Goal: Information Seeking & Learning: Learn about a topic

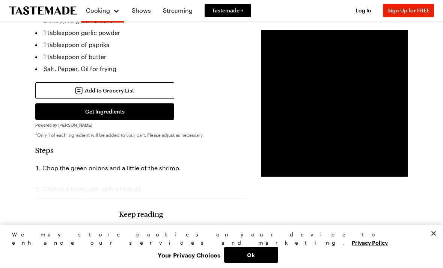
scroll to position [254, 0]
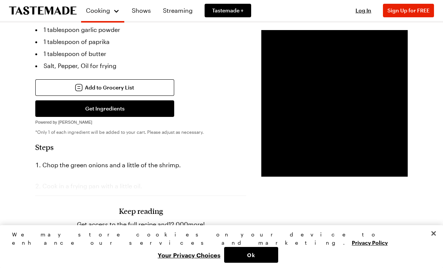
click at [135, 176] on div "Keep reading Get access to the full recipe and 12,000 more! Sign Up for Free Al…" at bounding box center [140, 221] width 211 height 105
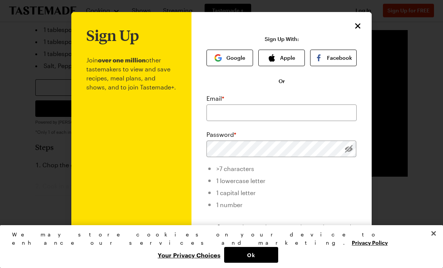
click at [156, 160] on p "Join over one million other tastemakers to view and save recipes, meal plans, a…" at bounding box center [131, 184] width 90 height 281
click at [357, 26] on icon "Close" at bounding box center [357, 25] width 9 height 9
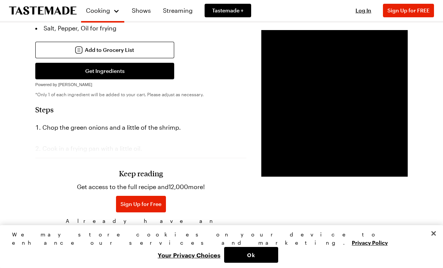
scroll to position [292, 0]
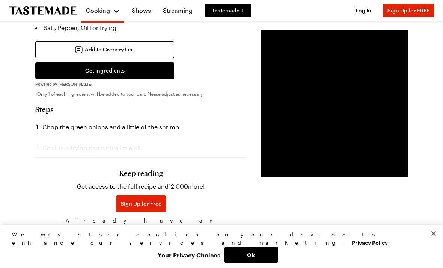
click at [135, 173] on h3 "Keep reading" at bounding box center [141, 172] width 44 height 9
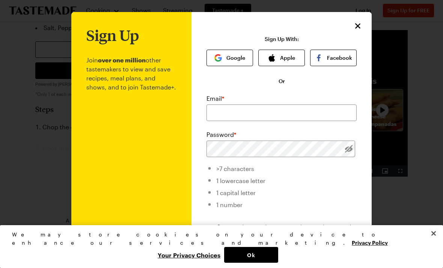
click at [361, 27] on icon "Close" at bounding box center [357, 25] width 9 height 9
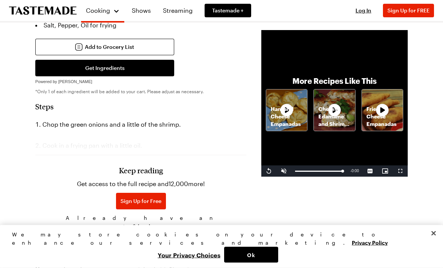
scroll to position [294, 0]
click at [136, 198] on button "Sign Up for Free" at bounding box center [141, 201] width 50 height 17
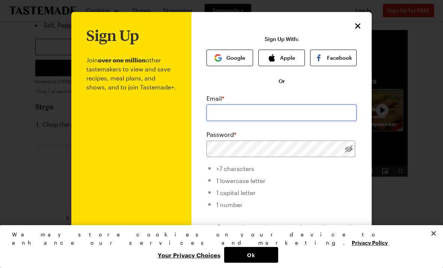
click at [240, 111] on input "email" at bounding box center [282, 112] width 150 height 17
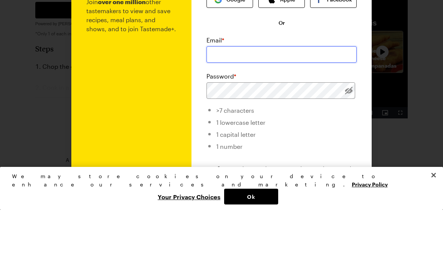
type input "[EMAIL_ADDRESS][DOMAIN_NAME]"
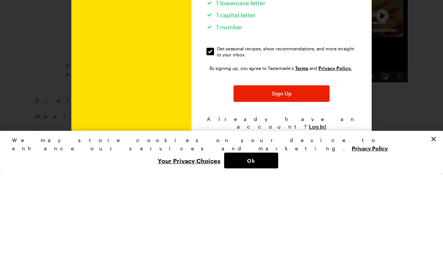
scroll to position [83, 0]
click at [296, 180] on button "Sign Up" at bounding box center [282, 188] width 96 height 17
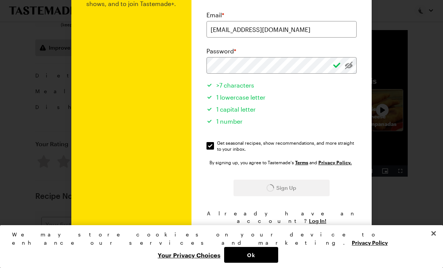
scroll to position [294, 0]
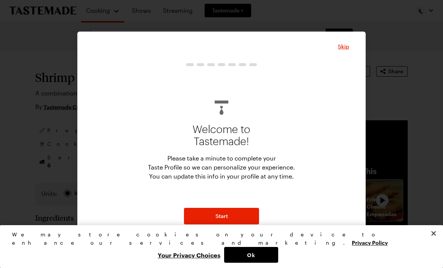
click at [233, 216] on button "Start" at bounding box center [221, 216] width 75 height 17
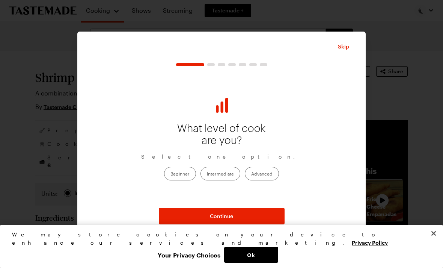
click at [263, 172] on label "Advanced" at bounding box center [262, 174] width 34 height 14
click at [251, 174] on input "Advanced" at bounding box center [251, 174] width 0 height 0
click at [239, 218] on button "Continue" at bounding box center [222, 216] width 126 height 17
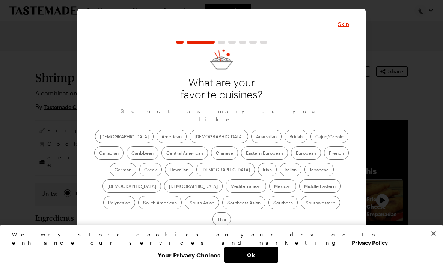
click at [190, 142] on label "[DEMOGRAPHIC_DATA]" at bounding box center [219, 137] width 59 height 14
click at [195, 137] on input "[DEMOGRAPHIC_DATA]" at bounding box center [195, 137] width 0 height 0
click at [162, 163] on label "Greek" at bounding box center [150, 170] width 23 height 14
click at [144, 170] on input "Greek" at bounding box center [144, 170] width 0 height 0
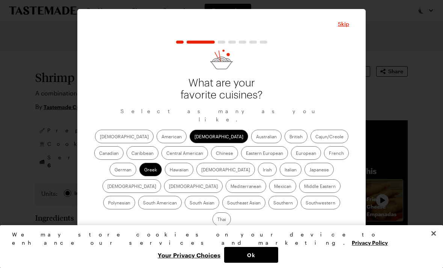
click at [211, 156] on label "Chinese" at bounding box center [224, 153] width 27 height 14
click at [216, 154] on input "Chinese" at bounding box center [216, 154] width 0 height 0
click at [269, 193] on label "Mexican" at bounding box center [282, 186] width 27 height 14
click at [274, 187] on input "Mexican" at bounding box center [274, 187] width 0 height 0
click at [299, 193] on label "Middle Eastern" at bounding box center [319, 186] width 41 height 14
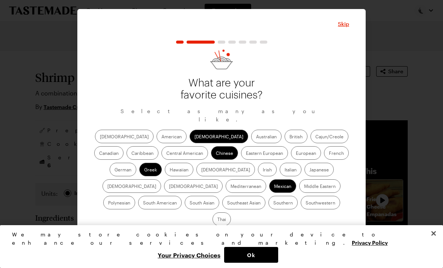
click at [304, 187] on Eastern "Middle Eastern" at bounding box center [304, 187] width 0 height 0
click at [280, 175] on label "Italian" at bounding box center [291, 170] width 22 height 14
click at [285, 170] on input "Italian" at bounding box center [285, 170] width 0 height 0
click at [266, 179] on label "Mediterranean" at bounding box center [246, 186] width 41 height 14
click at [231, 187] on input "Mediterranean" at bounding box center [231, 187] width 0 height 0
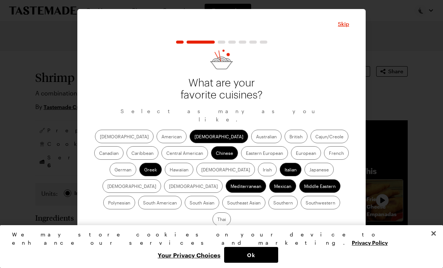
click at [273, 230] on button "Continue" at bounding box center [222, 238] width 126 height 17
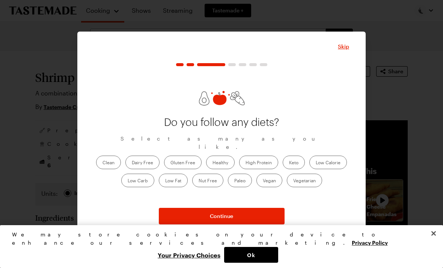
click at [138, 178] on label "Low Carb" at bounding box center [137, 180] width 33 height 14
click at [128, 181] on Carb "Low Carb" at bounding box center [128, 181] width 0 height 0
click at [250, 214] on button "Continue" at bounding box center [222, 216] width 126 height 17
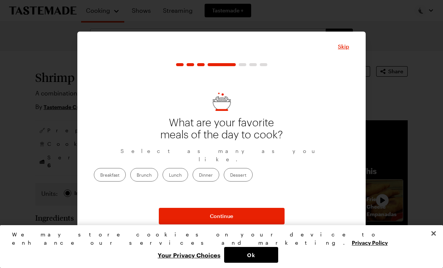
click at [126, 173] on label "Breakfast" at bounding box center [110, 175] width 32 height 14
click at [100, 175] on input "Breakfast" at bounding box center [100, 175] width 0 height 0
click at [188, 175] on label "Lunch" at bounding box center [176, 175] width 26 height 14
click at [169, 175] on input "Lunch" at bounding box center [169, 175] width 0 height 0
click at [219, 172] on label "Dinner" at bounding box center [206, 175] width 27 height 14
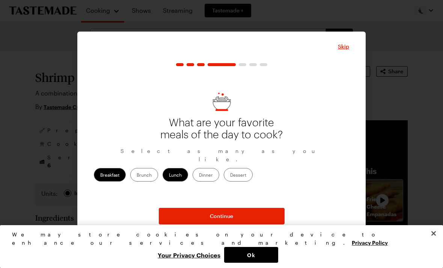
click at [199, 175] on input "Dinner" at bounding box center [199, 175] width 0 height 0
click at [264, 219] on button "Continue" at bounding box center [222, 216] width 126 height 17
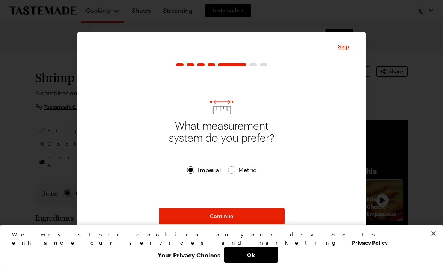
click at [237, 219] on button "Continue" at bounding box center [222, 216] width 126 height 17
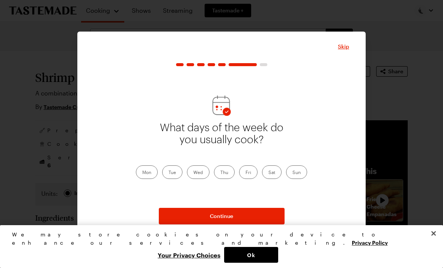
click at [142, 172] on label "Mon" at bounding box center [147, 172] width 22 height 14
click at [142, 173] on input "Mon" at bounding box center [142, 173] width 0 height 0
click at [170, 175] on label "Tue" at bounding box center [172, 172] width 20 height 14
click at [169, 173] on input "Tue" at bounding box center [169, 173] width 0 height 0
click at [273, 176] on label "Sat" at bounding box center [272, 172] width 20 height 14
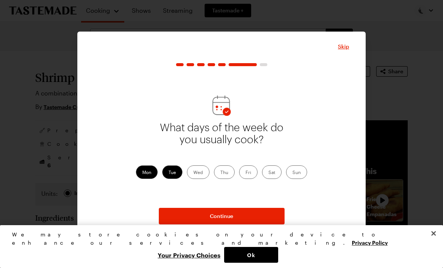
click at [269, 173] on input "Sat" at bounding box center [269, 173] width 0 height 0
click at [304, 173] on label "Sun" at bounding box center [296, 172] width 21 height 14
click at [293, 173] on input "Sun" at bounding box center [293, 173] width 0 height 0
click at [223, 173] on label "Thu" at bounding box center [224, 172] width 21 height 14
click at [220, 173] on input "Thu" at bounding box center [220, 173] width 0 height 0
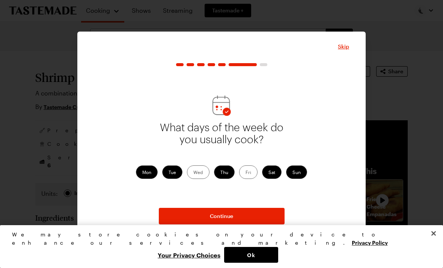
click at [199, 172] on label "Wed" at bounding box center [198, 172] width 23 height 14
click at [193, 173] on input "Wed" at bounding box center [193, 173] width 0 height 0
click at [254, 216] on button "Continue" at bounding box center [222, 216] width 126 height 17
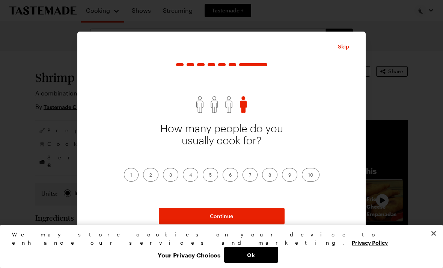
click at [149, 174] on label "2" at bounding box center [150, 175] width 15 height 14
click at [149, 175] on input "2" at bounding box center [149, 175] width 0 height 0
click at [258, 211] on button "Continue" at bounding box center [222, 216] width 126 height 17
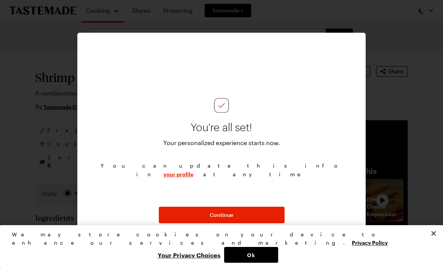
click at [254, 214] on button "Continue" at bounding box center [222, 215] width 126 height 17
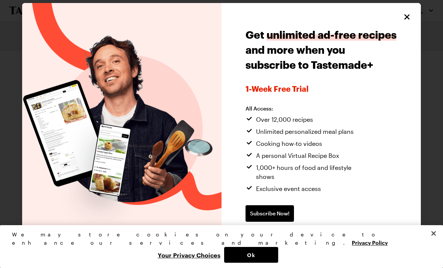
click at [278, 250] on button "Ok" at bounding box center [251, 255] width 54 height 16
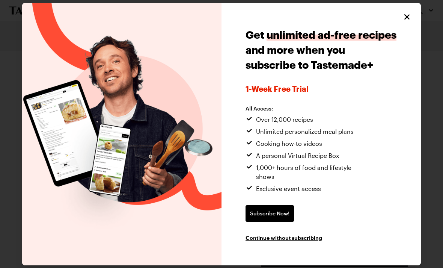
click at [409, 20] on icon "Close" at bounding box center [407, 16] width 9 height 9
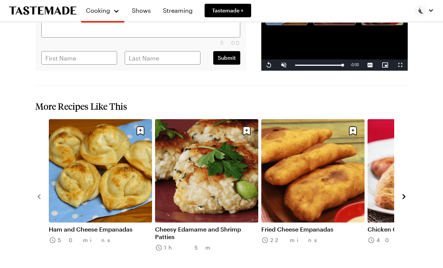
scroll to position [785, 0]
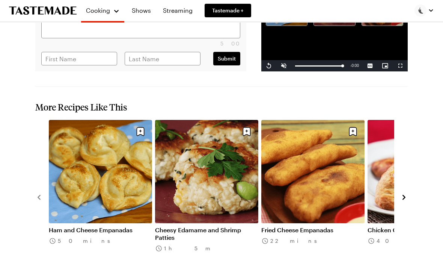
click at [406, 193] on icon "navigate to next item" at bounding box center [404, 197] width 8 height 8
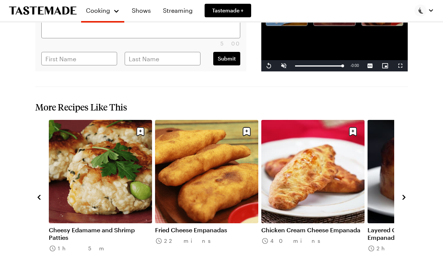
click at [406, 193] on icon "navigate to next item" at bounding box center [404, 197] width 8 height 8
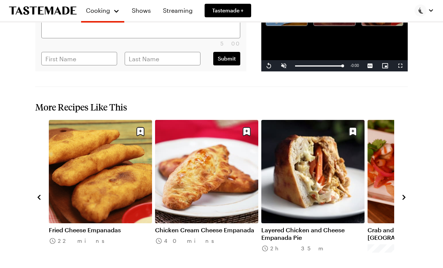
click at [407, 193] on icon "navigate to next item" at bounding box center [404, 197] width 8 height 8
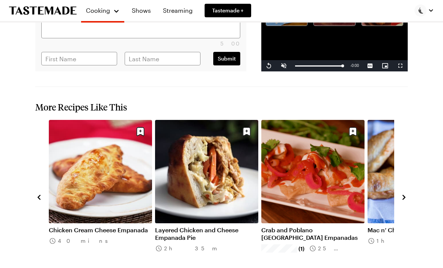
click at [406, 193] on icon "navigate to next item" at bounding box center [404, 197] width 8 height 8
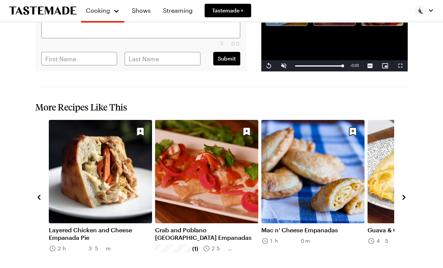
click at [406, 193] on icon "navigate to next item" at bounding box center [404, 197] width 8 height 8
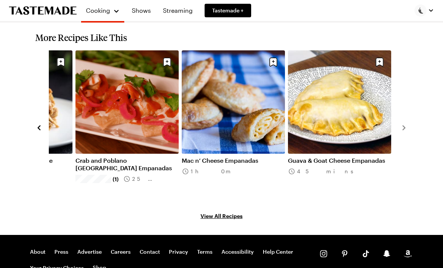
scroll to position [878, 0]
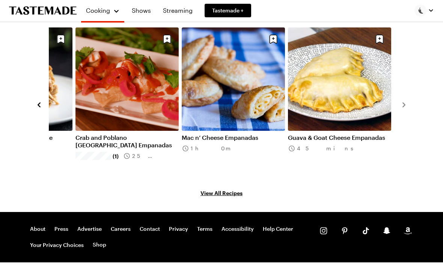
click at [232, 189] on link "View All Recipes" at bounding box center [221, 193] width 373 height 8
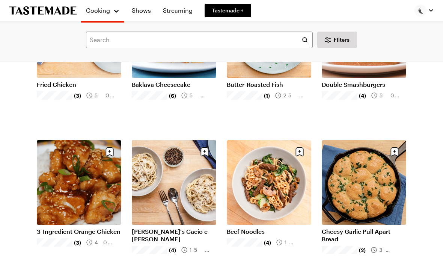
scroll to position [709, 0]
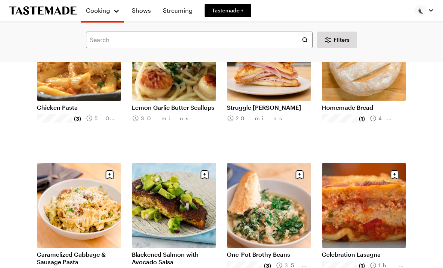
scroll to position [1567, 0]
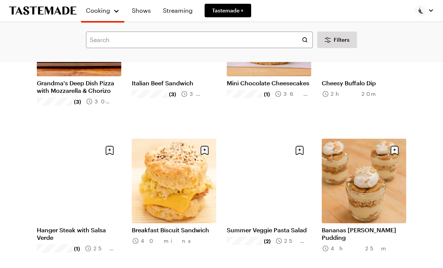
scroll to position [2326, 0]
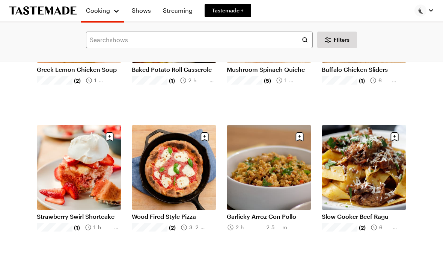
scroll to position [3224, 0]
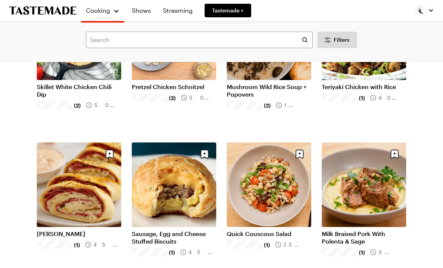
scroll to position [4232, 0]
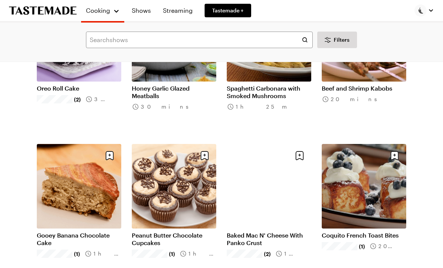
scroll to position [5110, 0]
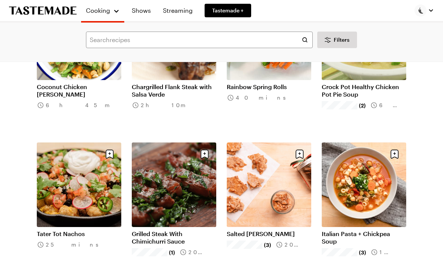
scroll to position [5408, 0]
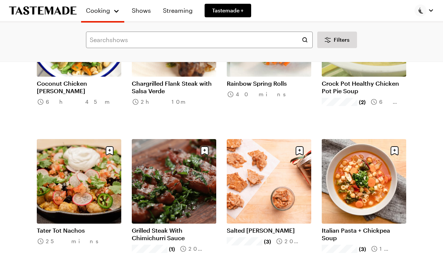
click at [173, 232] on link "Grilled Steak With Chimichurri Sauce" at bounding box center [174, 233] width 84 height 15
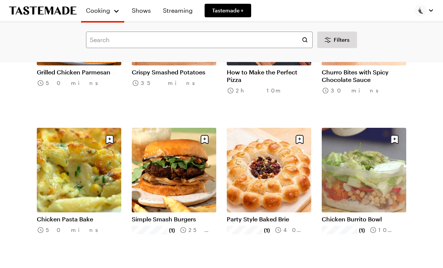
scroll to position [5886, 0]
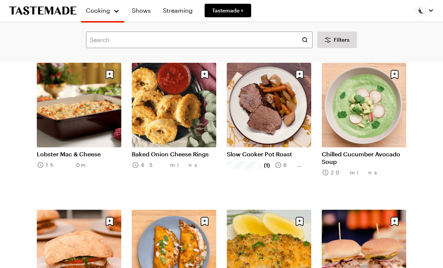
scroll to position [6832, 0]
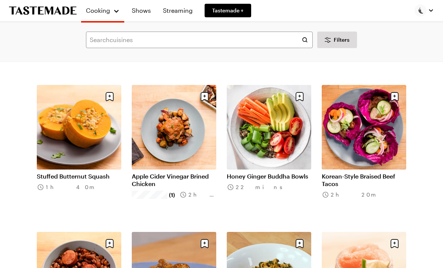
scroll to position [7691, 0]
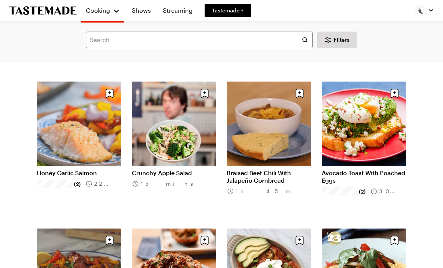
scroll to position [8575, 0]
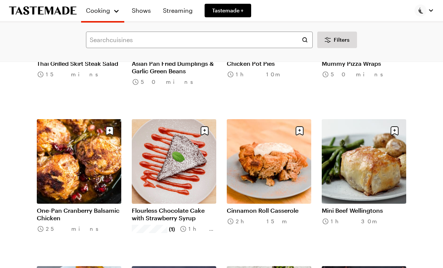
scroll to position [9421, 0]
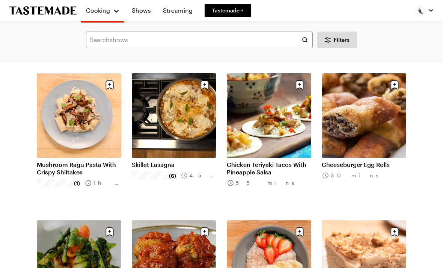
scroll to position [9912, 0]
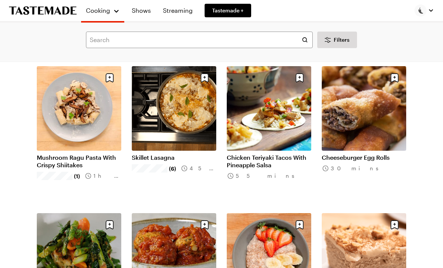
click at [380, 154] on link "Cheeseburger Egg Rolls" at bounding box center [364, 158] width 84 height 8
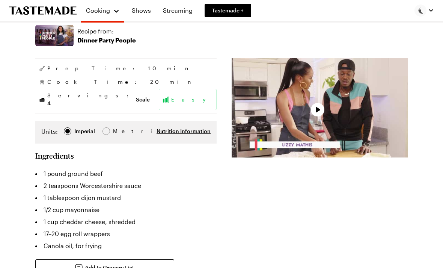
scroll to position [95, 0]
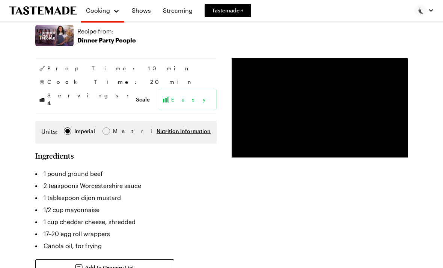
click at [189, 127] on span "Nutrition Information" at bounding box center [184, 131] width 54 height 8
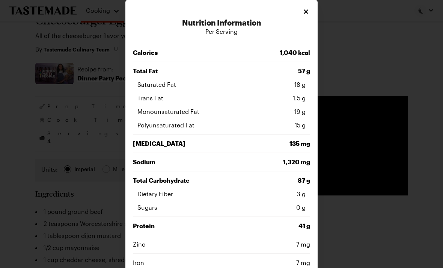
scroll to position [0, 0]
click at [308, 10] on icon "Close" at bounding box center [306, 12] width 8 height 8
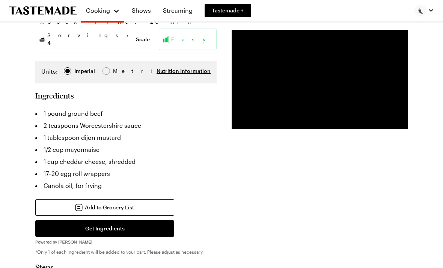
scroll to position [12, 0]
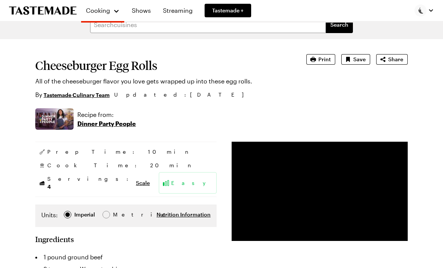
type textarea "x"
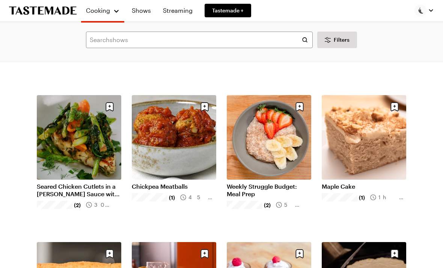
scroll to position [10021, 0]
